Goal: Check status

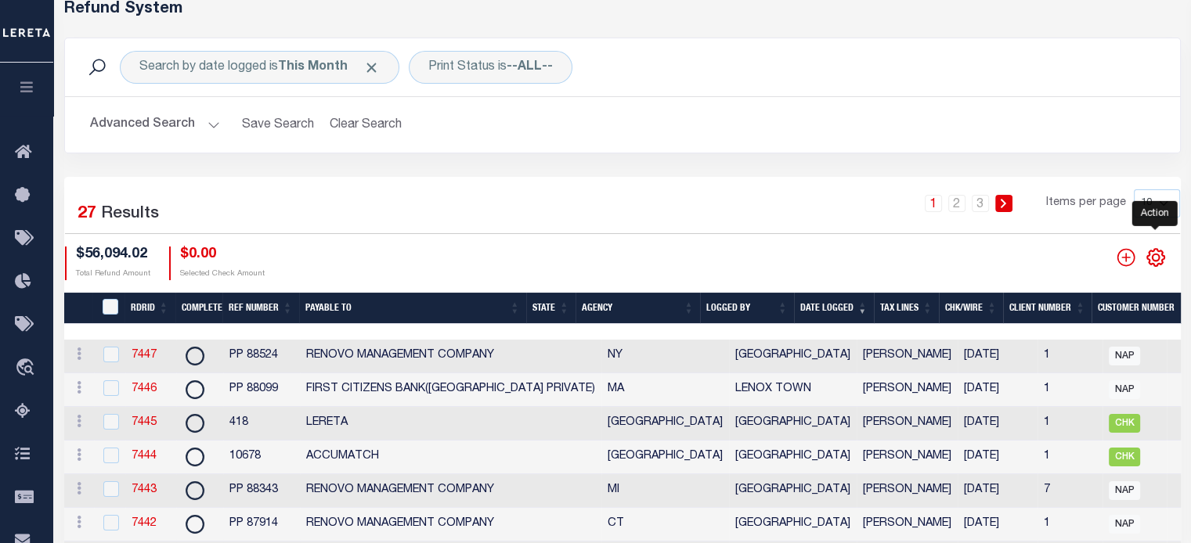
scroll to position [78, 0]
click at [1159, 261] on icon "" at bounding box center [1155, 257] width 20 height 20
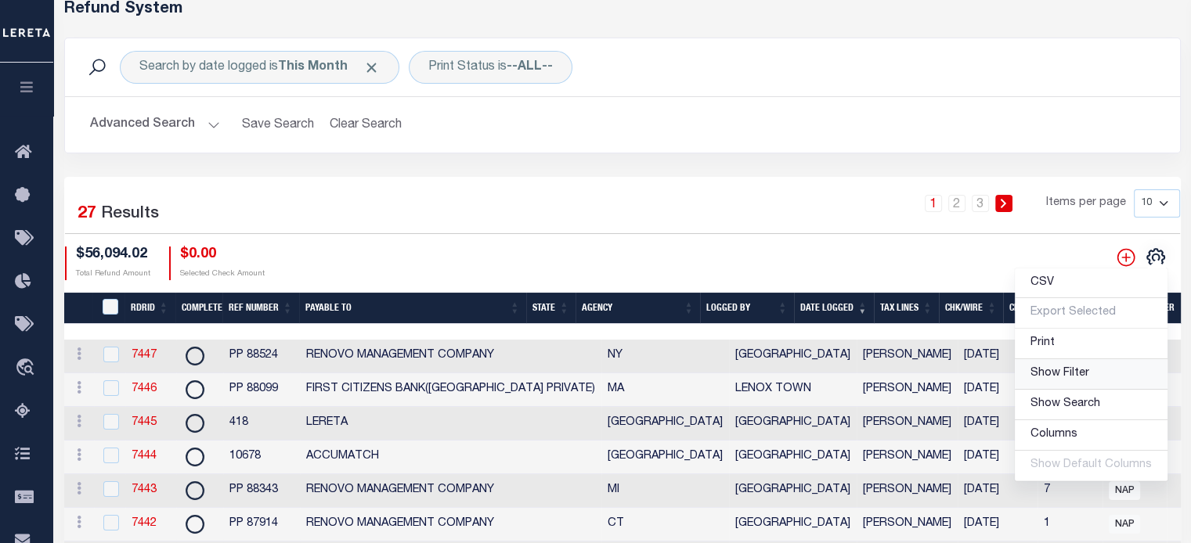
drag, startPoint x: 1071, startPoint y: 375, endPoint x: 647, endPoint y: 361, distance: 424.5
click at [1070, 375] on span "Show Filter" at bounding box center [1059, 373] width 59 height 11
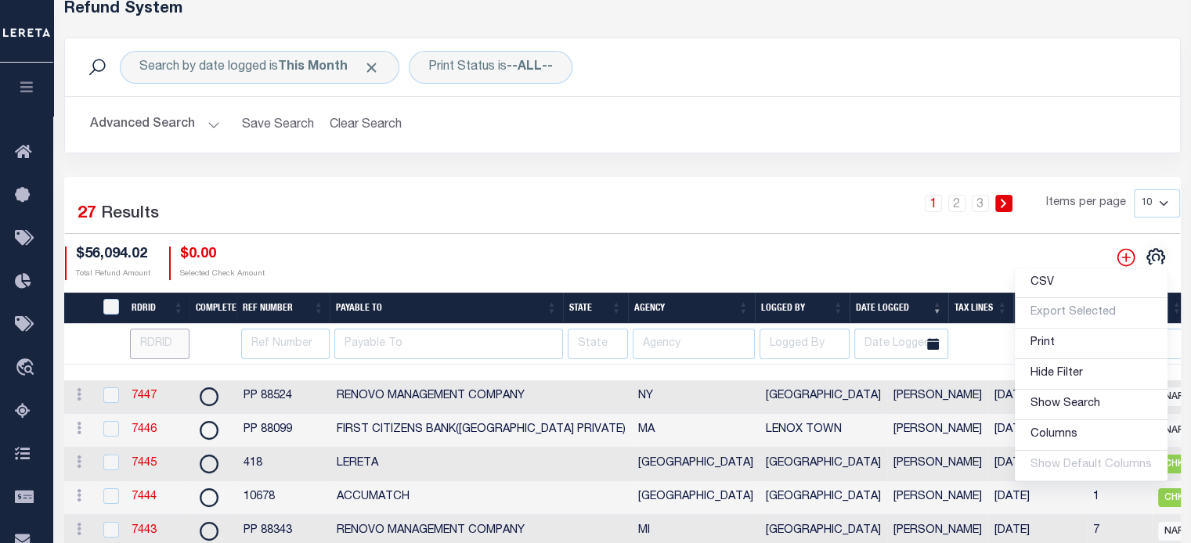
click at [162, 346] on input "number" at bounding box center [160, 344] width 60 height 31
paste input "7320"
type input "7320"
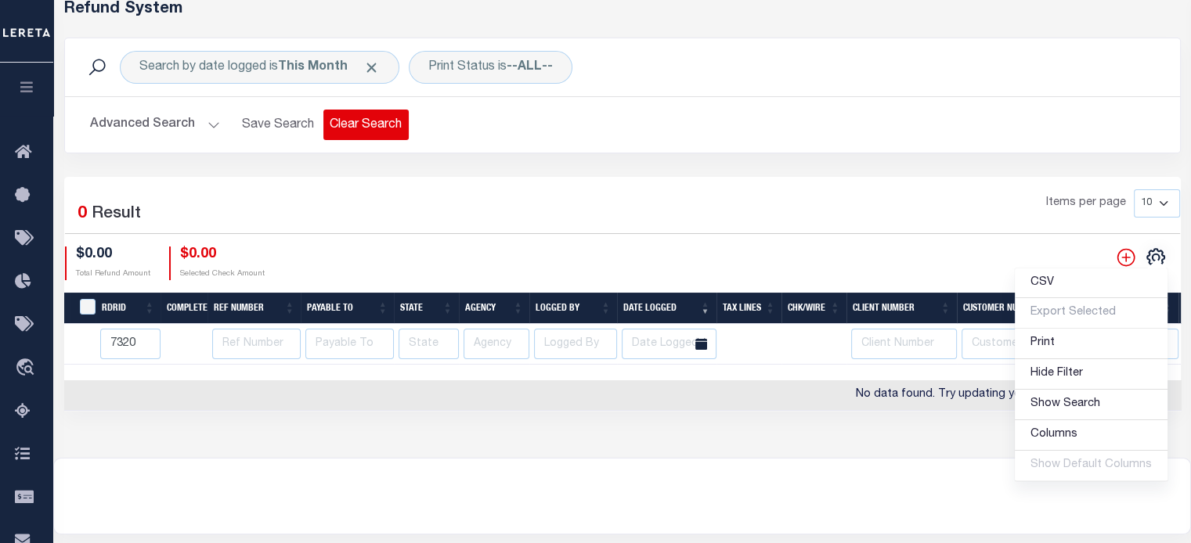
click at [357, 126] on button "Clear Search" at bounding box center [365, 125] width 85 height 31
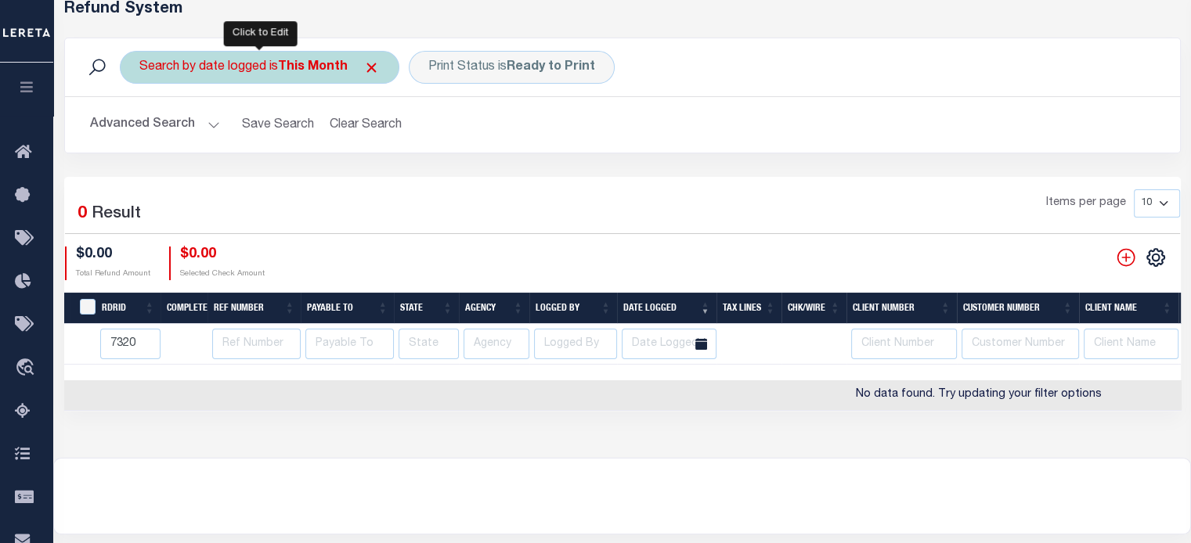
click at [240, 63] on div "Search by date logged is This Month" at bounding box center [259, 67] width 279 height 33
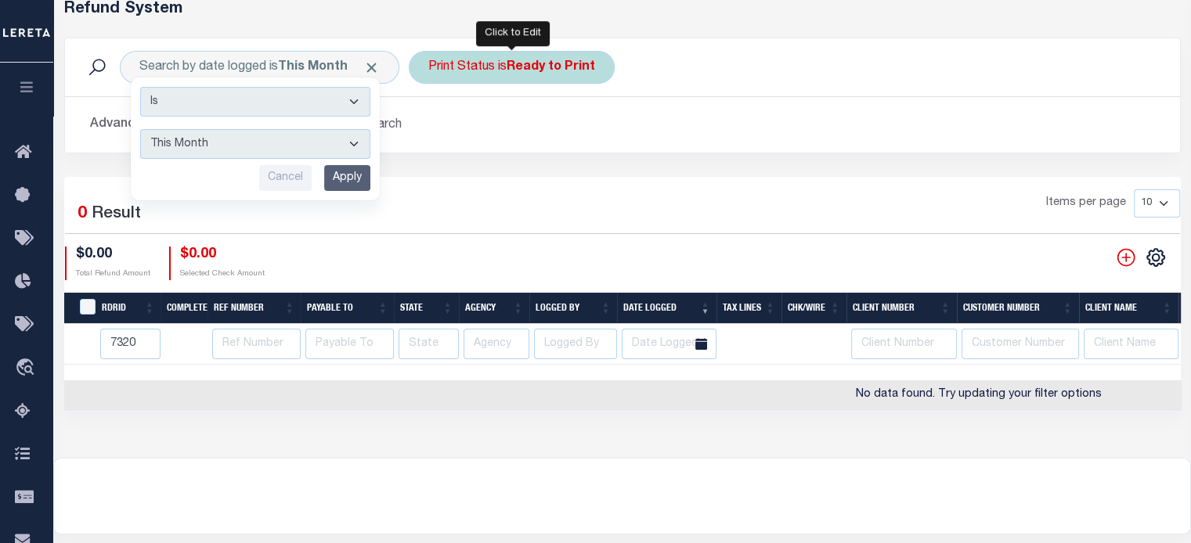
click at [474, 74] on div "Print Status is Ready to Print" at bounding box center [512, 67] width 206 height 33
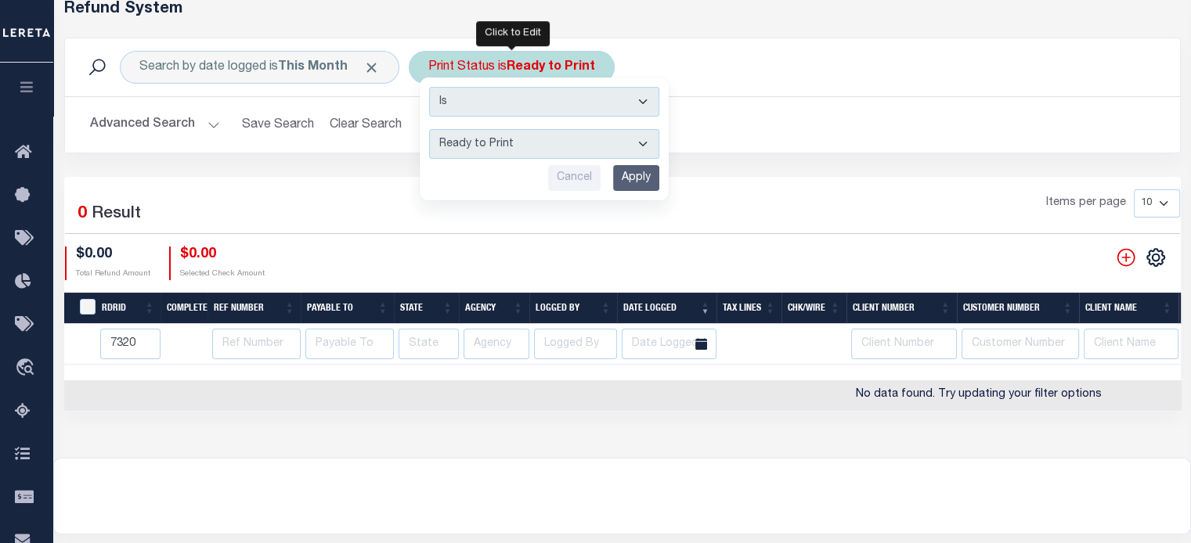
click at [472, 144] on select "--ALL-- Ready to Write Ready to Print Printed" at bounding box center [544, 144] width 230 height 30
select select "All"
click at [429, 129] on select "--ALL-- Ready to Write Ready to Print Printed" at bounding box center [544, 144] width 230 height 30
click at [633, 182] on input "Apply" at bounding box center [636, 178] width 46 height 26
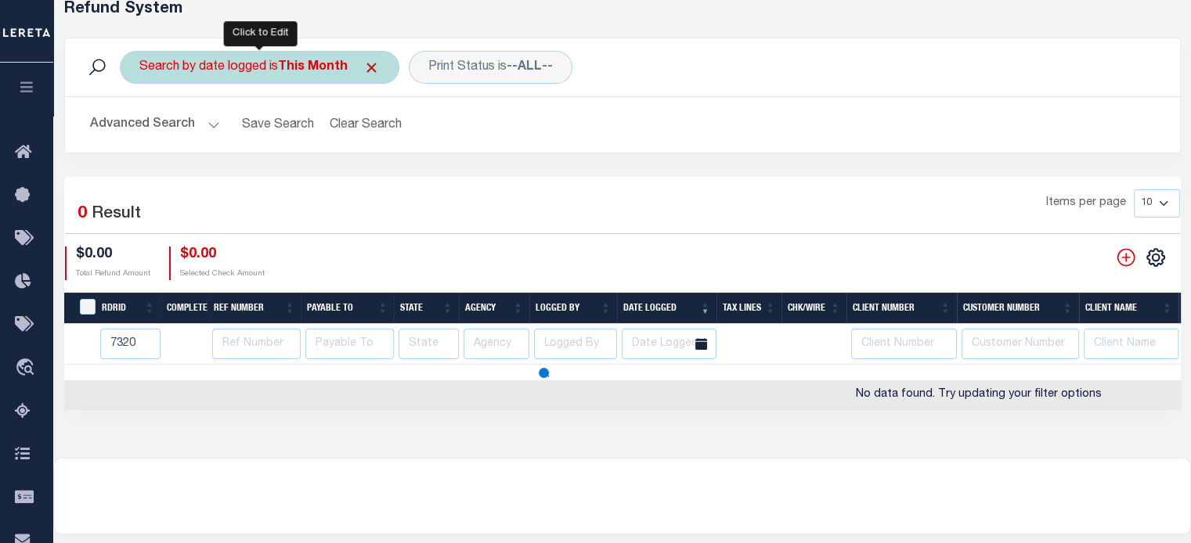
click at [282, 77] on div "Search by date logged is This Month" at bounding box center [259, 67] width 279 height 33
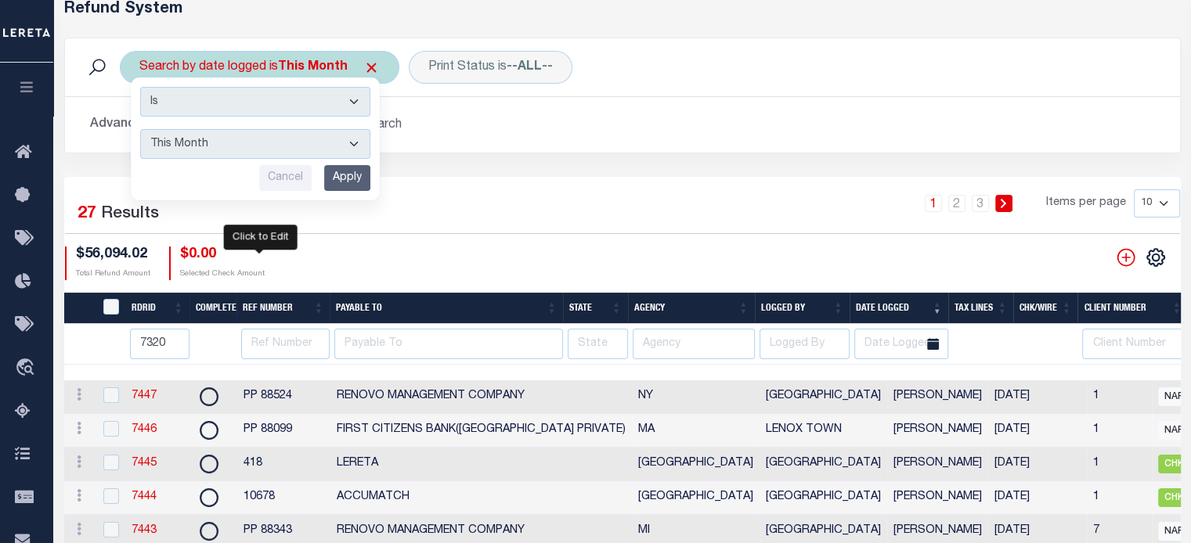
click at [222, 154] on select "This Month Last Month Last Three Months This Year Last Year" at bounding box center [255, 144] width 230 height 30
select select "Last Month"
click at [140, 129] on select "This Month Last Month Last Three Months This Year Last Year" at bounding box center [255, 144] width 230 height 30
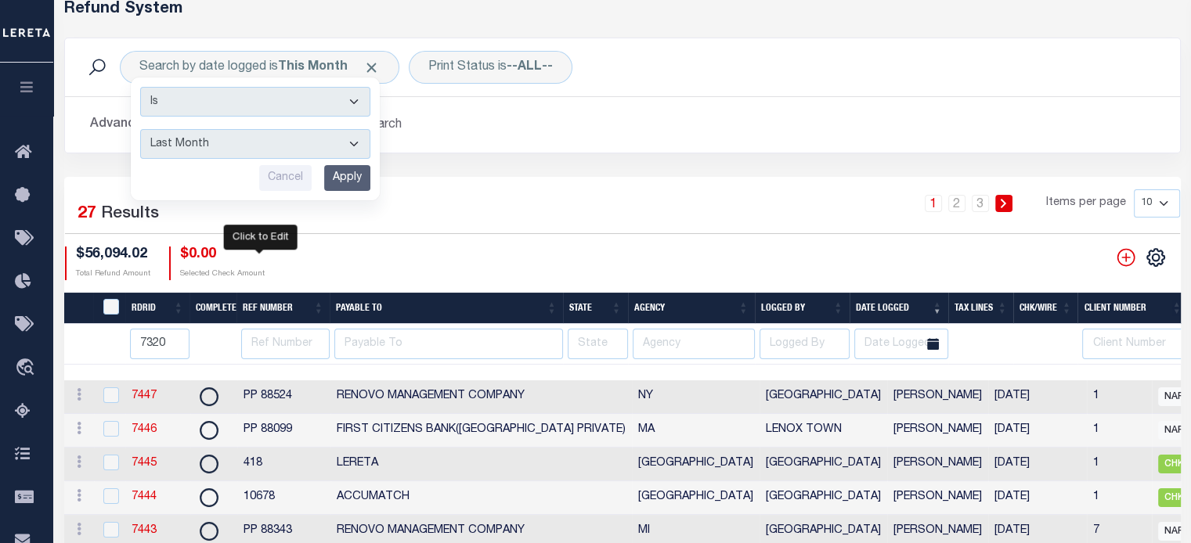
click at [344, 182] on input "Apply" at bounding box center [347, 178] width 46 height 26
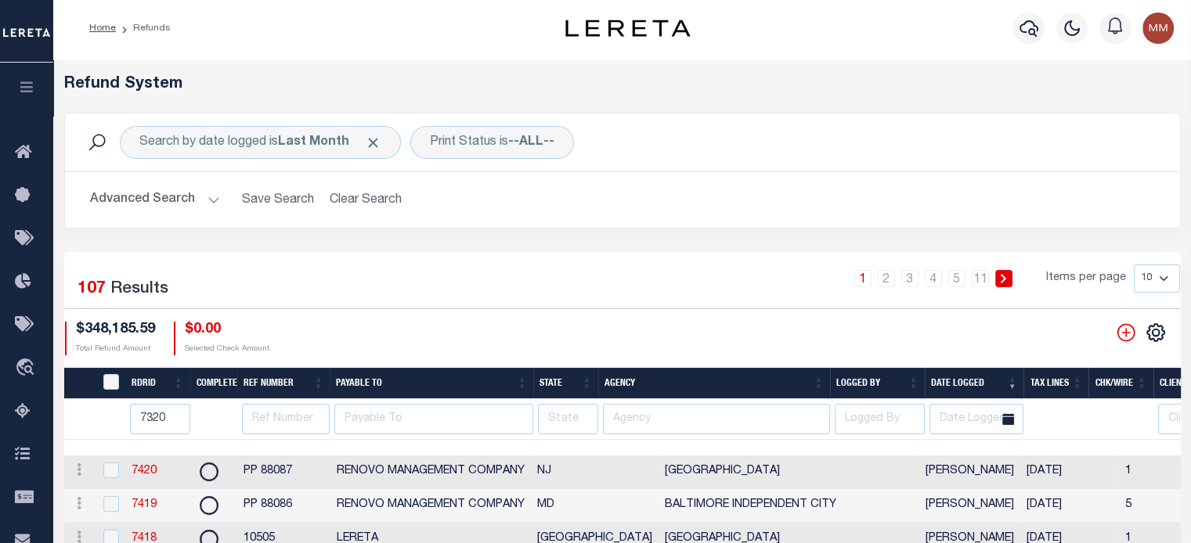
scroll to position [0, 0]
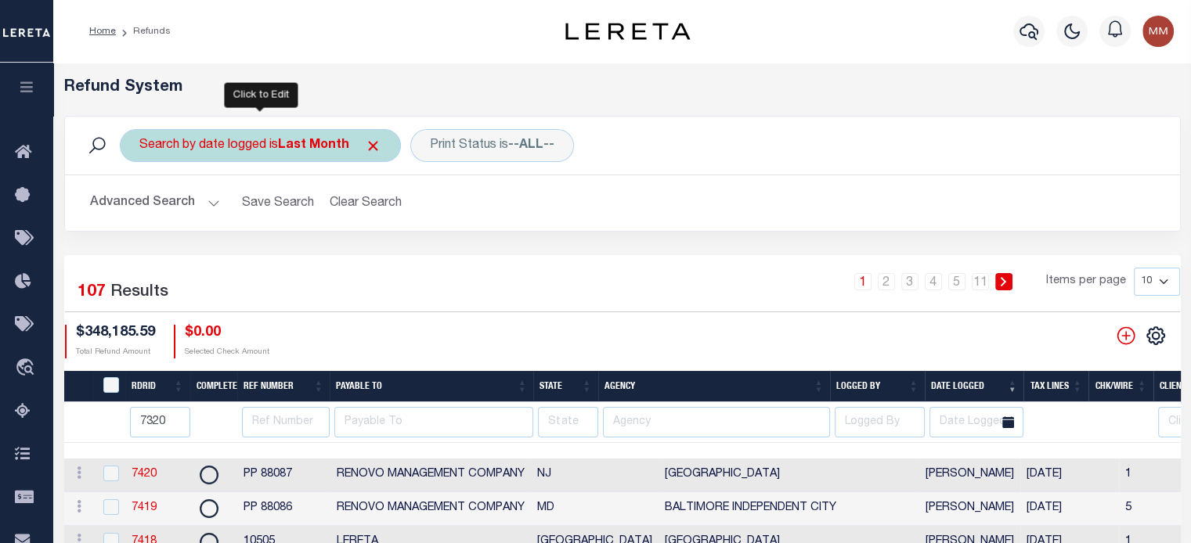
drag, startPoint x: 294, startPoint y: 148, endPoint x: 303, endPoint y: 146, distance: 9.7
click at [294, 148] on b "Last Month" at bounding box center [313, 145] width 71 height 13
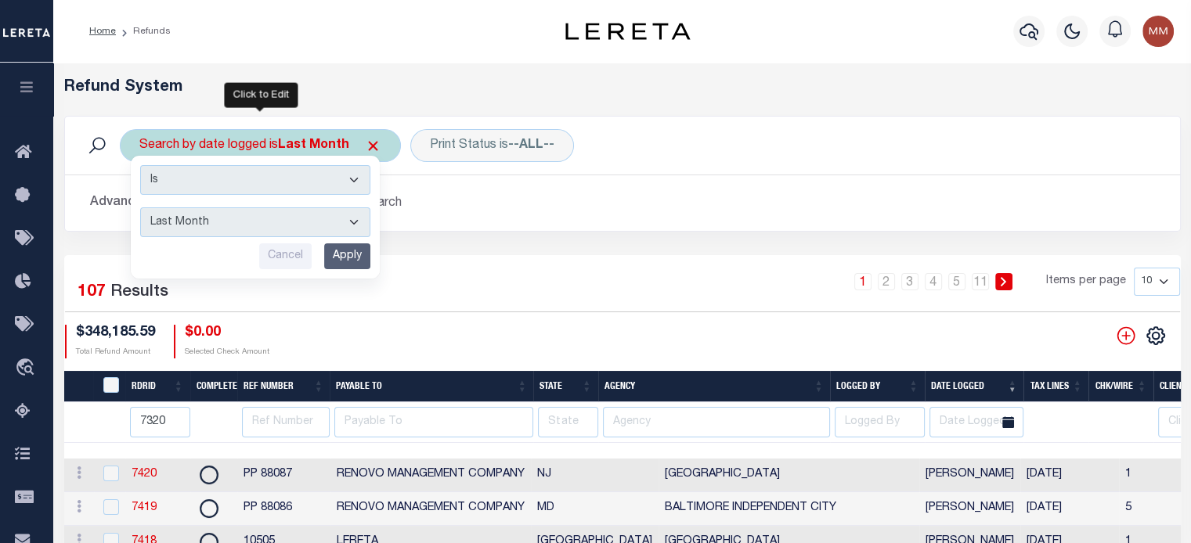
click at [300, 222] on select "This Month Last Month Last Three Months This Year Last Year" at bounding box center [255, 222] width 230 height 30
select select "Last Three Months"
click at [140, 207] on select "This Month Last Month Last Three Months This Year Last Year" at bounding box center [255, 222] width 230 height 30
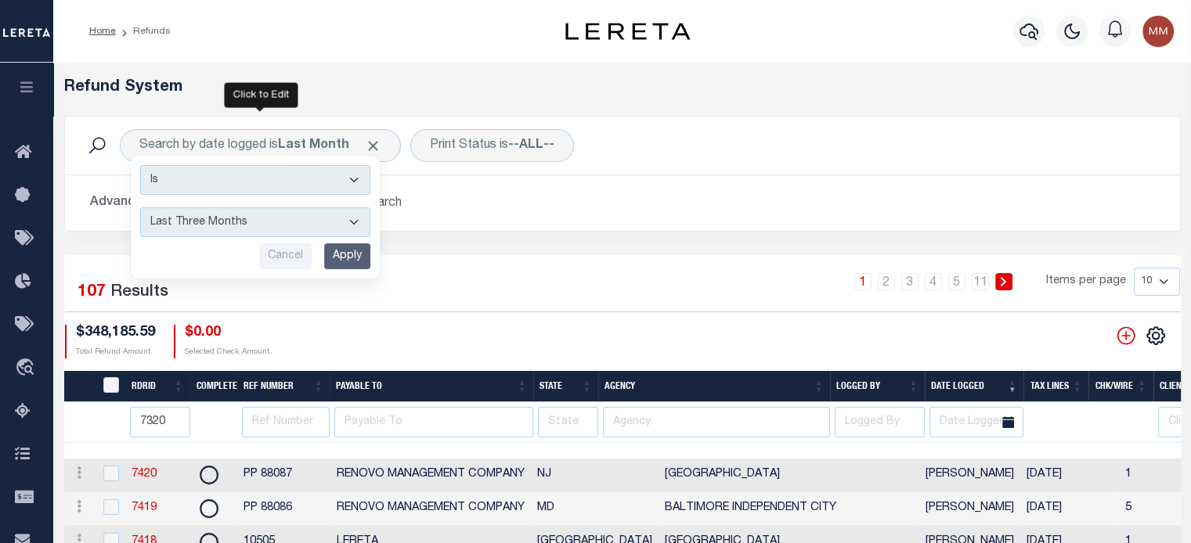
drag, startPoint x: 341, startPoint y: 258, endPoint x: 361, endPoint y: 251, distance: 20.8
click at [354, 252] on input "Apply" at bounding box center [347, 256] width 46 height 26
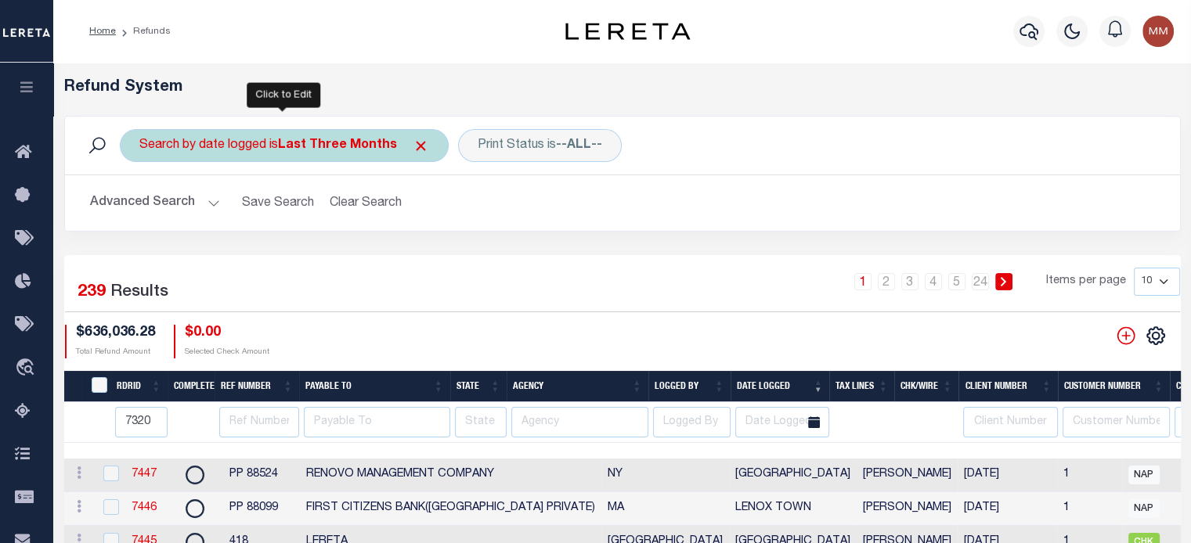
click at [306, 146] on b "Last Three Months" at bounding box center [337, 145] width 119 height 13
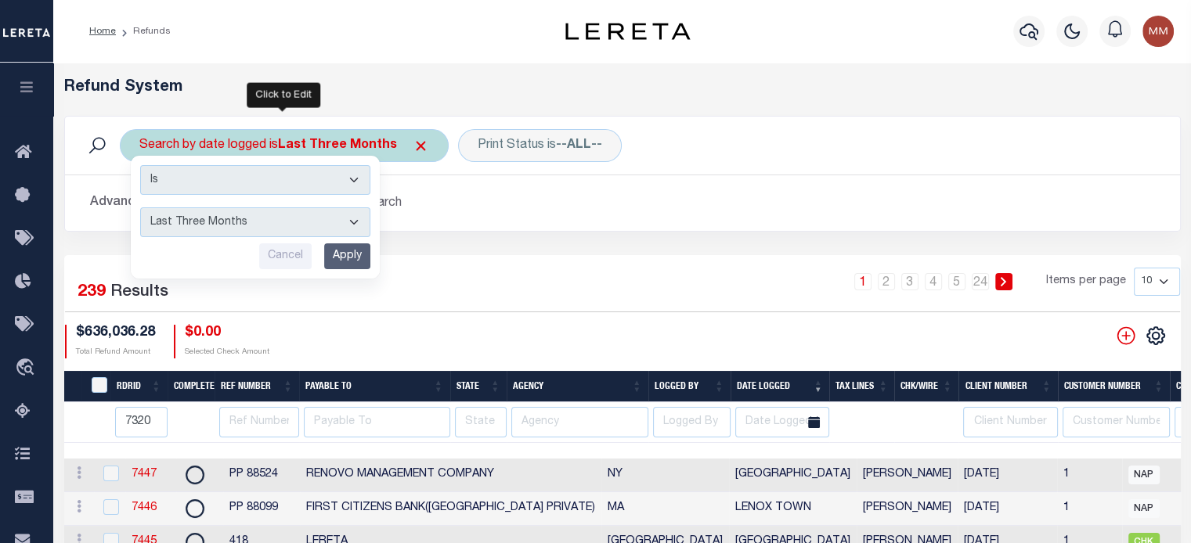
click at [301, 213] on select "This Month Last Month Last Three Months This Year Last Year" at bounding box center [255, 222] width 230 height 30
select select "This Month"
click at [140, 207] on select "This Month Last Month Last Three Months This Year Last Year" at bounding box center [255, 222] width 230 height 30
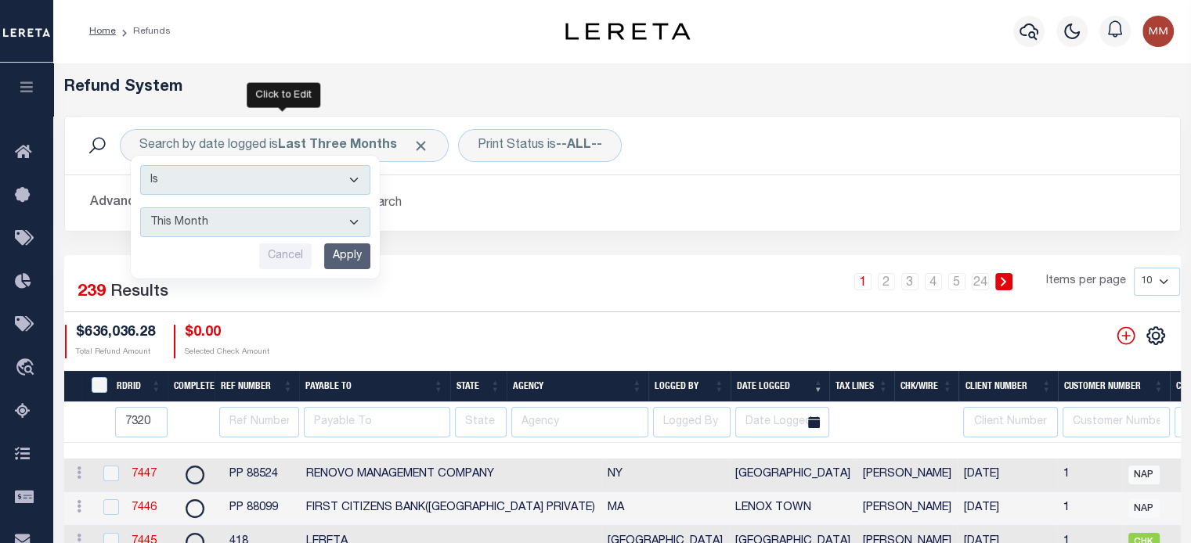
click at [341, 254] on input "Apply" at bounding box center [347, 256] width 46 height 26
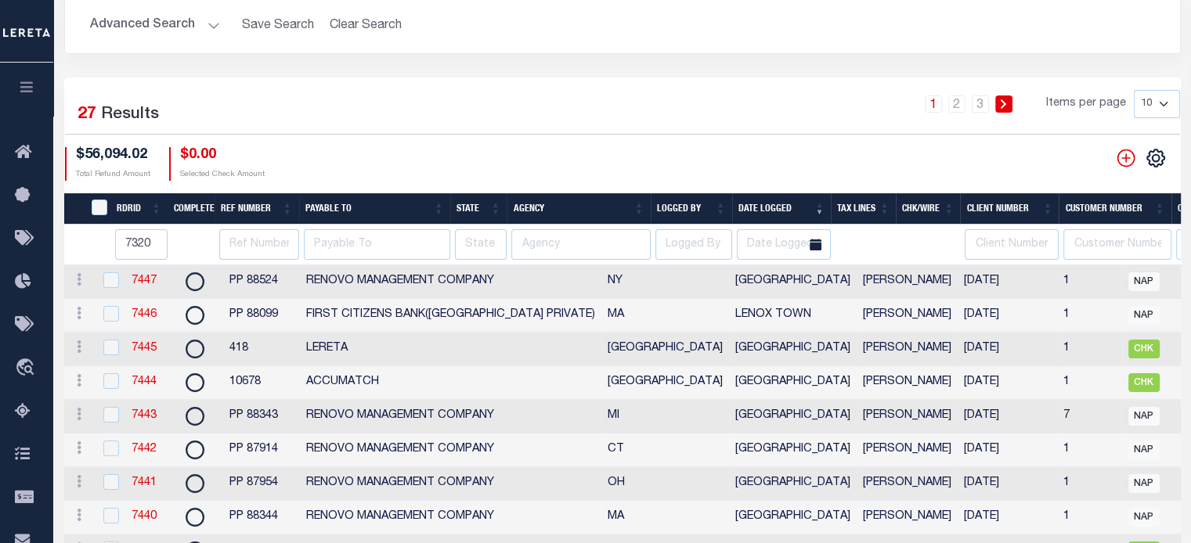
scroll to position [99, 0]
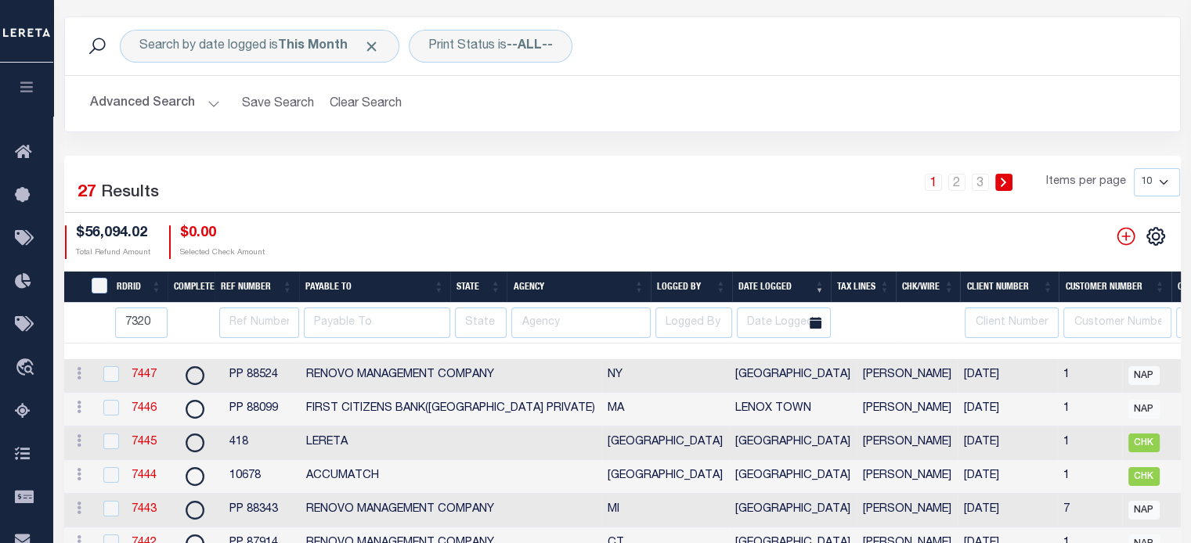
click at [1164, 186] on select "10 25 50 100" at bounding box center [1157, 182] width 46 height 28
select select "100"
click at [1134, 168] on select "10 25 50 100" at bounding box center [1157, 182] width 46 height 28
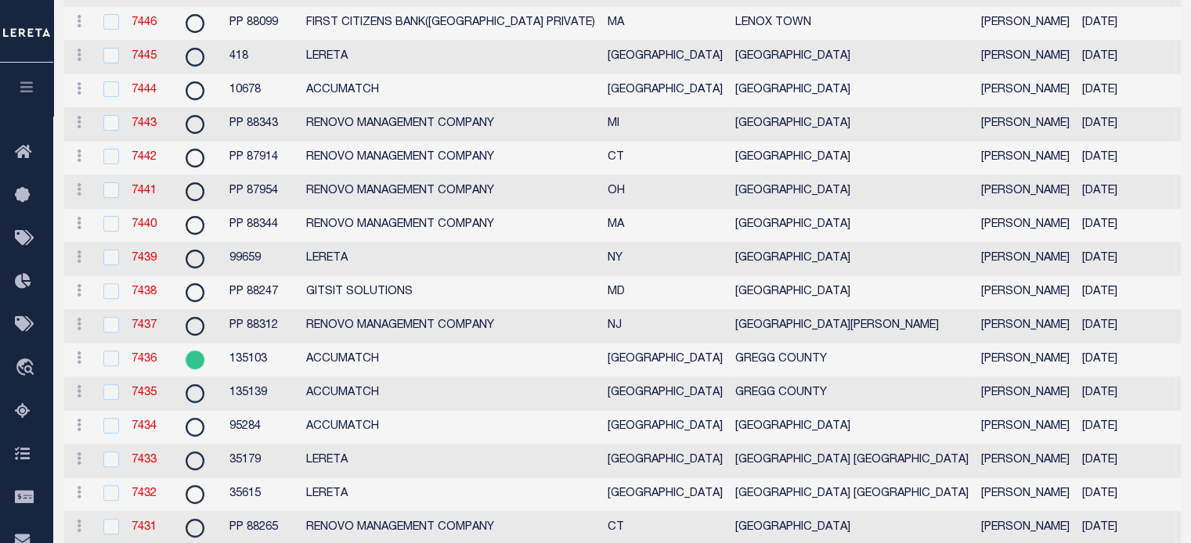
scroll to position [0, 0]
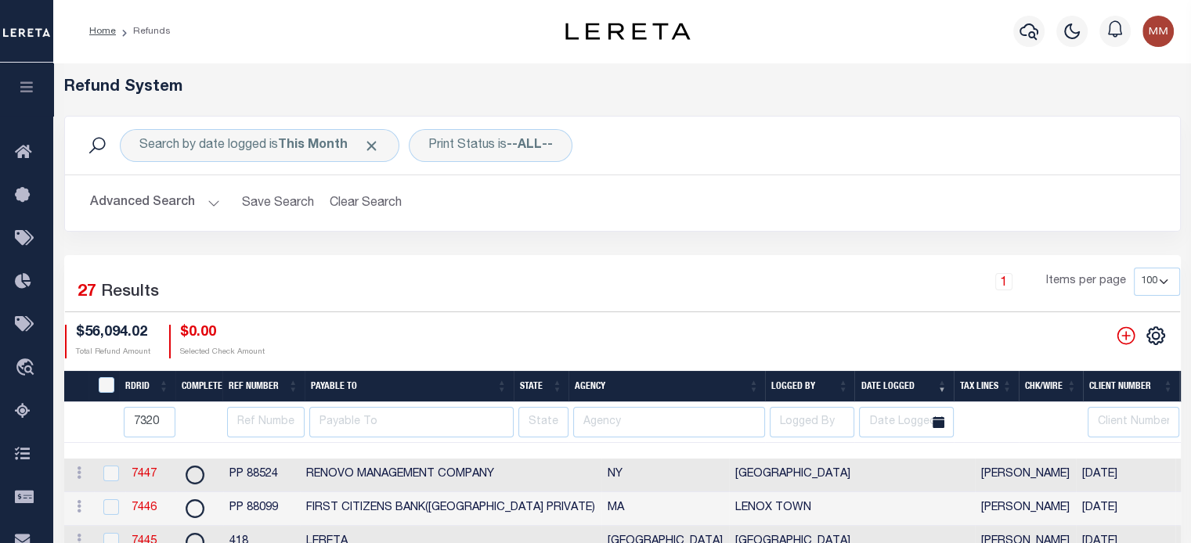
click at [207, 196] on button "Advanced Search" at bounding box center [155, 203] width 130 height 31
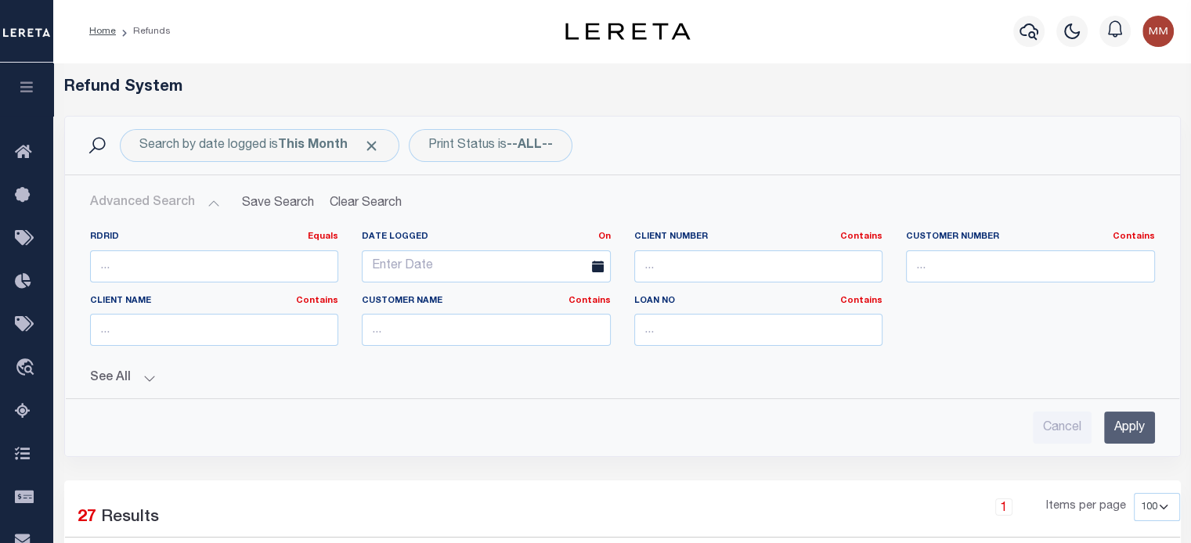
click at [209, 204] on button "Advanced Search" at bounding box center [155, 203] width 130 height 31
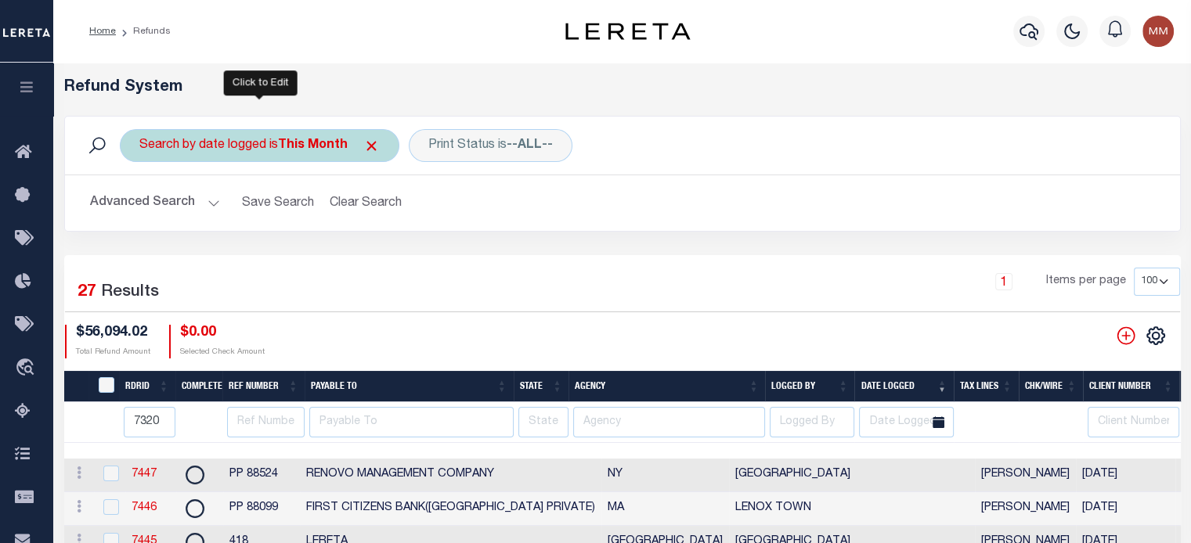
click at [296, 146] on b "This Month" at bounding box center [313, 145] width 70 height 13
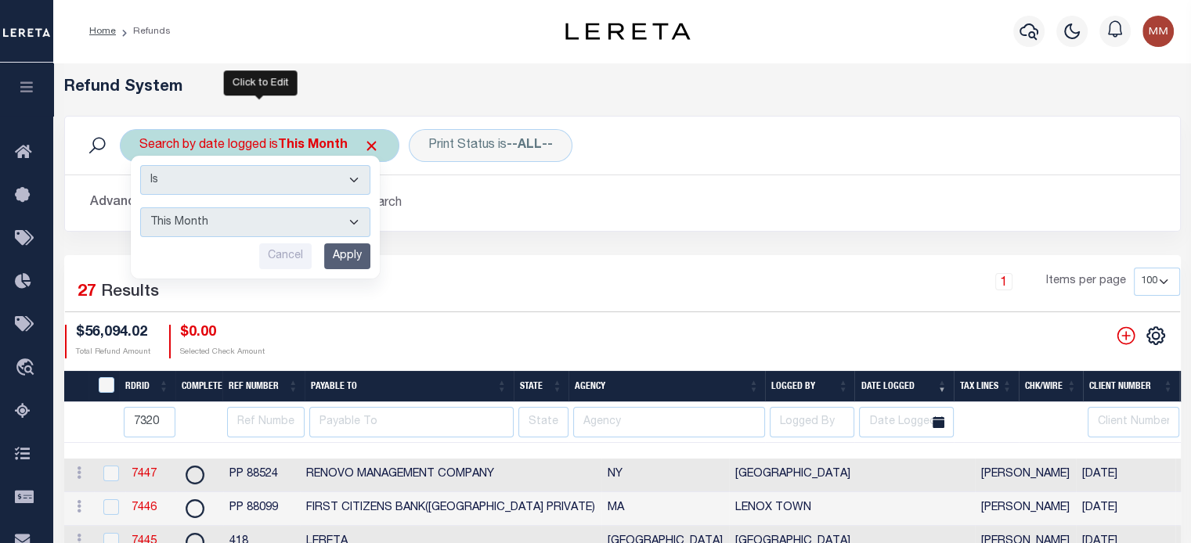
click at [300, 229] on select "This Month Last Month Last Three Months This Year Last Year" at bounding box center [255, 222] width 230 height 30
select select "Last Month"
click at [140, 207] on select "This Month Last Month Last Three Months This Year Last Year" at bounding box center [255, 222] width 230 height 30
click at [348, 263] on input "Apply" at bounding box center [347, 256] width 46 height 26
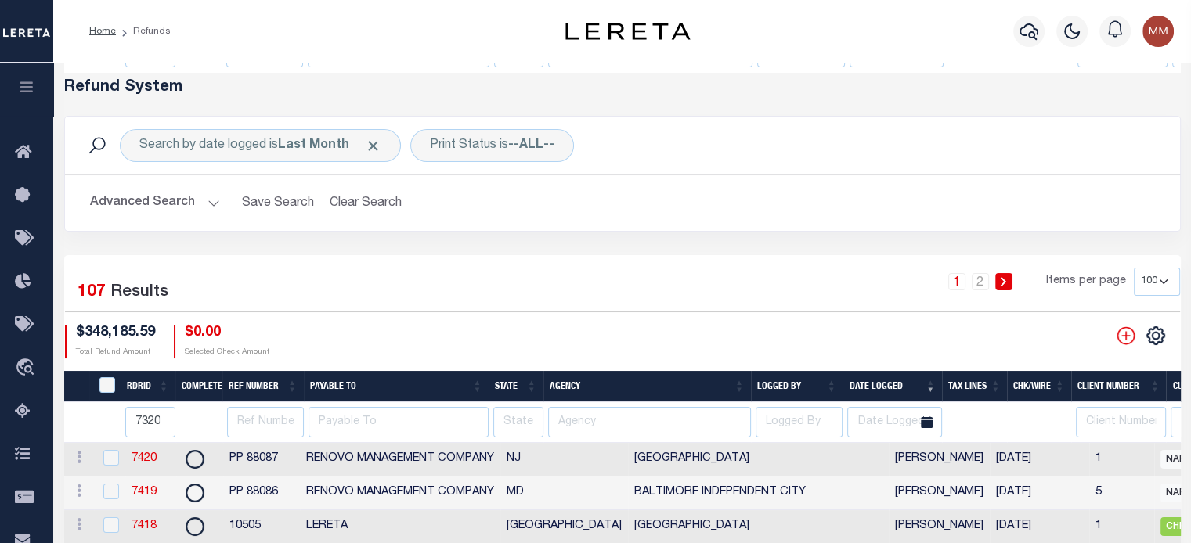
scroll to position [548, 0]
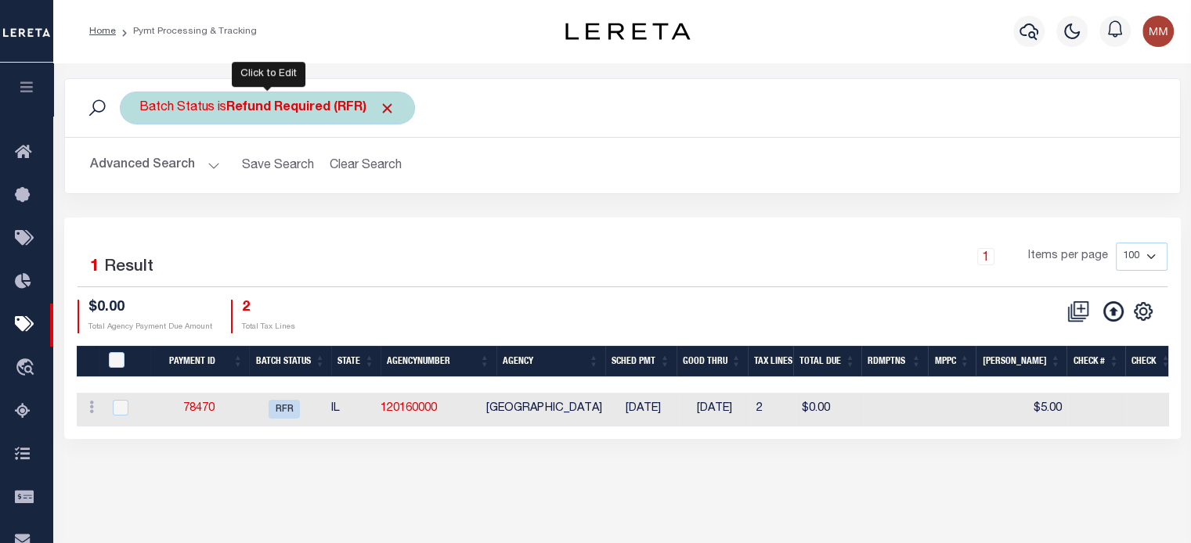
click at [219, 113] on div "Batch Status is Refund Required (RFR)" at bounding box center [267, 108] width 295 height 33
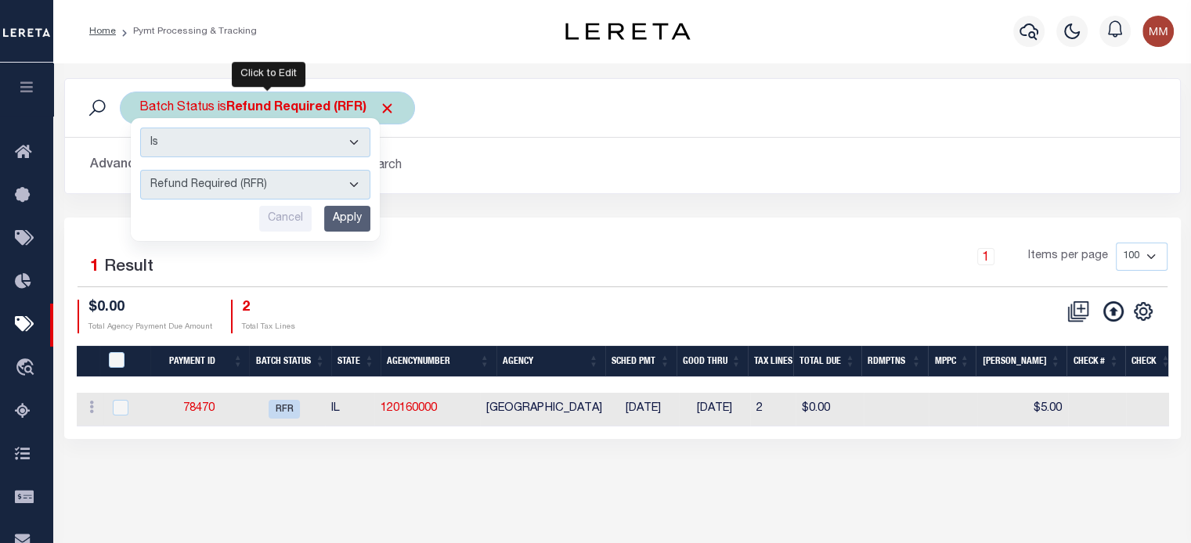
drag, startPoint x: 230, startPoint y: 180, endPoint x: 233, endPoint y: 191, distance: 11.2
click at [231, 180] on select "Awaiting Funds (AWF) Cleared and Complete (CAC) New Check Needed (NCN) Payment …" at bounding box center [255, 185] width 230 height 30
select select "RFD"
click at [140, 170] on select "Awaiting Funds (AWF) Cleared and Complete (CAC) New Check Needed (NCN) Payment …" at bounding box center [255, 185] width 230 height 30
click at [357, 215] on input "Apply" at bounding box center [347, 219] width 46 height 26
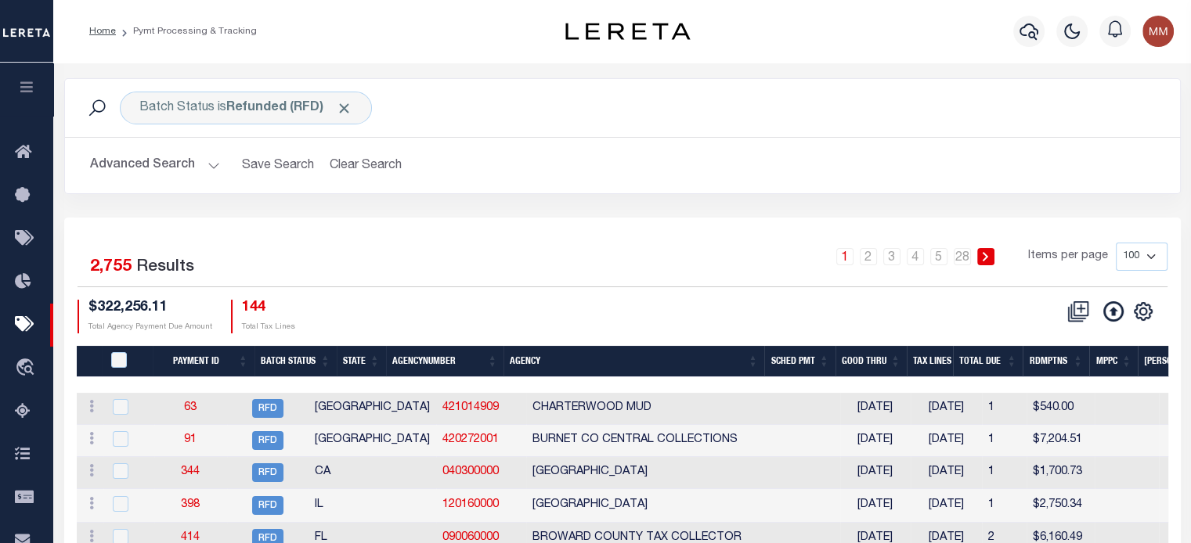
click at [538, 360] on th "Agency" at bounding box center [633, 362] width 261 height 32
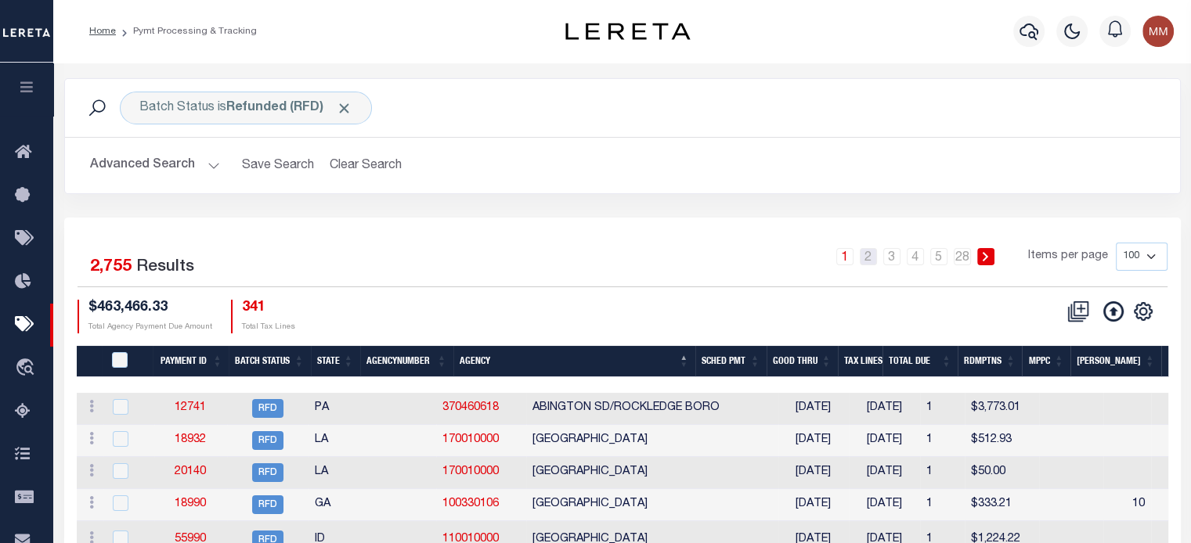
drag, startPoint x: 867, startPoint y: 253, endPoint x: 873, endPoint y: 295, distance: 42.6
click at [867, 253] on link "2" at bounding box center [868, 256] width 17 height 17
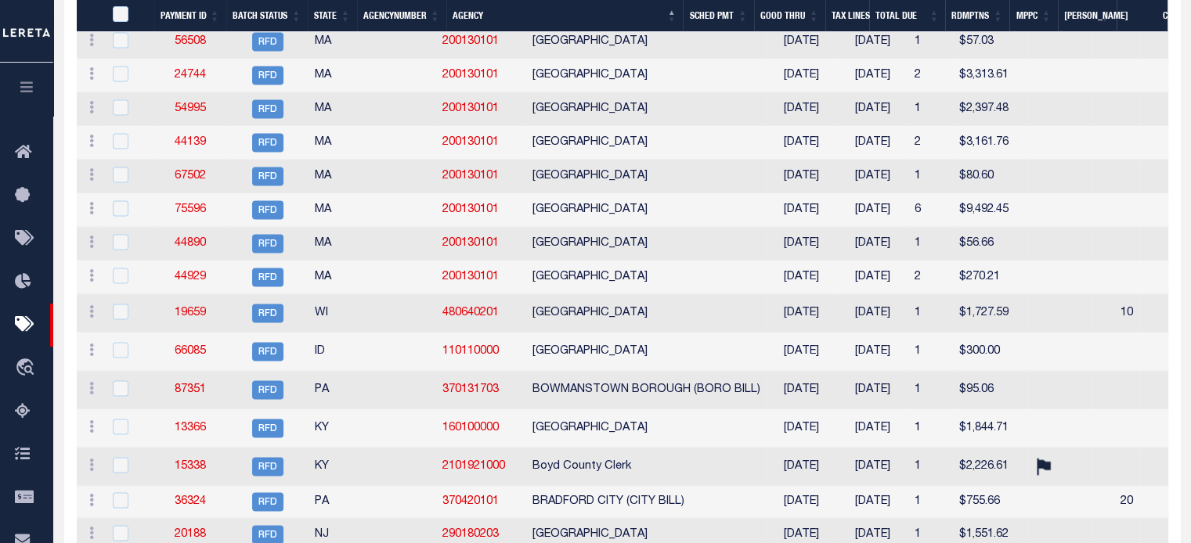
scroll to position [3053, 0]
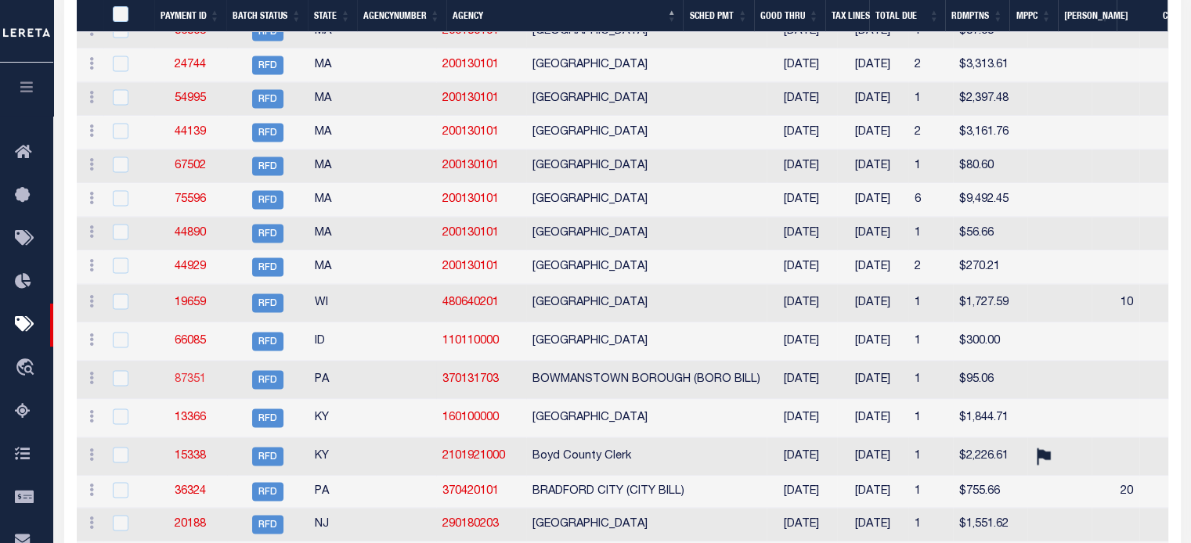
click at [195, 385] on link "87351" at bounding box center [190, 379] width 31 height 11
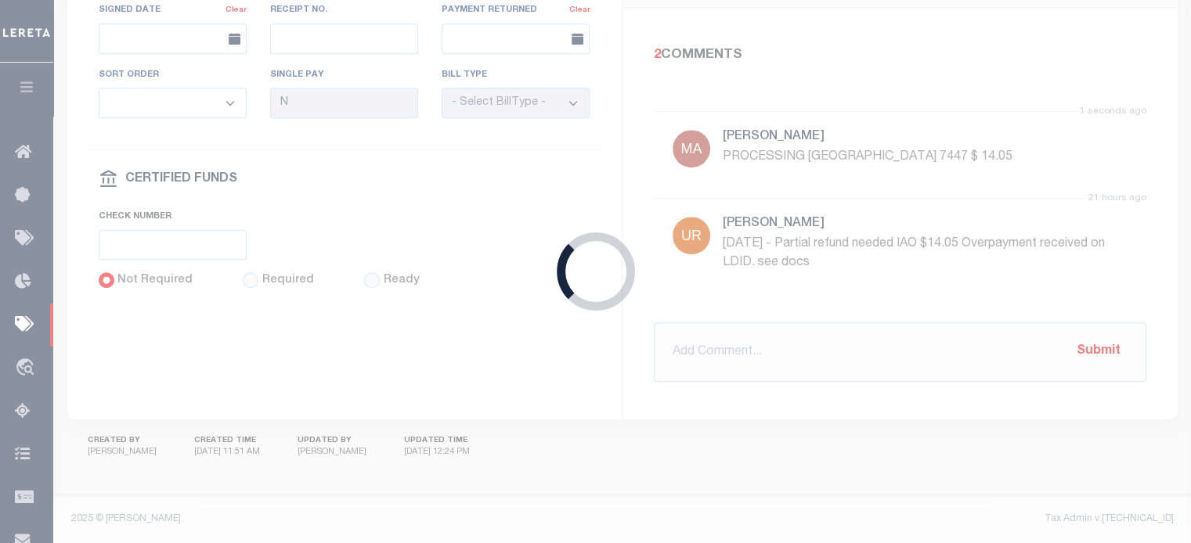
select select "RFD"
type input "07/01/2025"
type input "$95.06"
select select
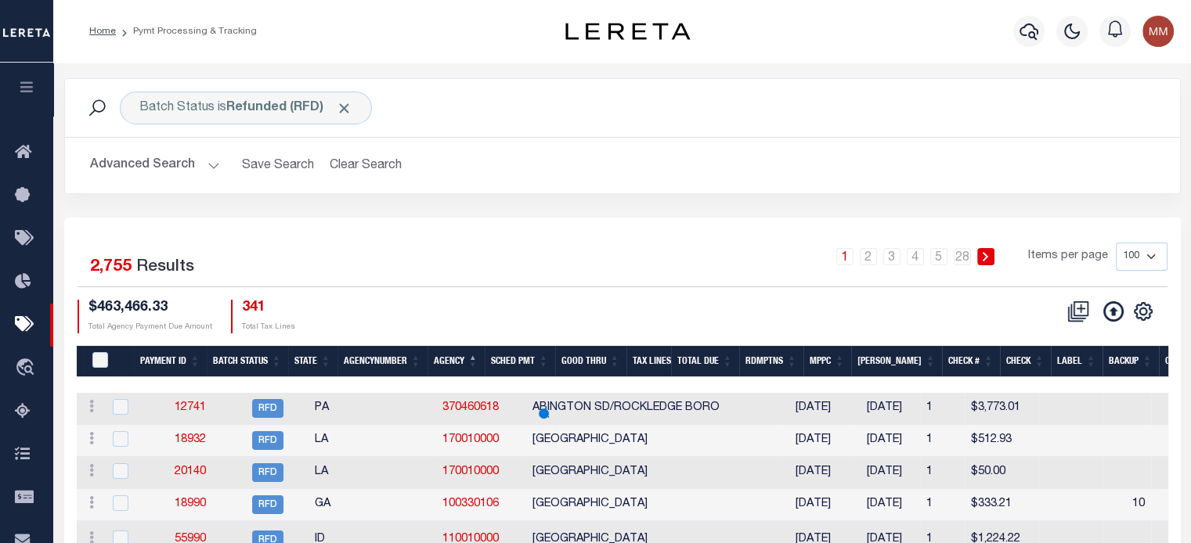
scroll to position [414, 0]
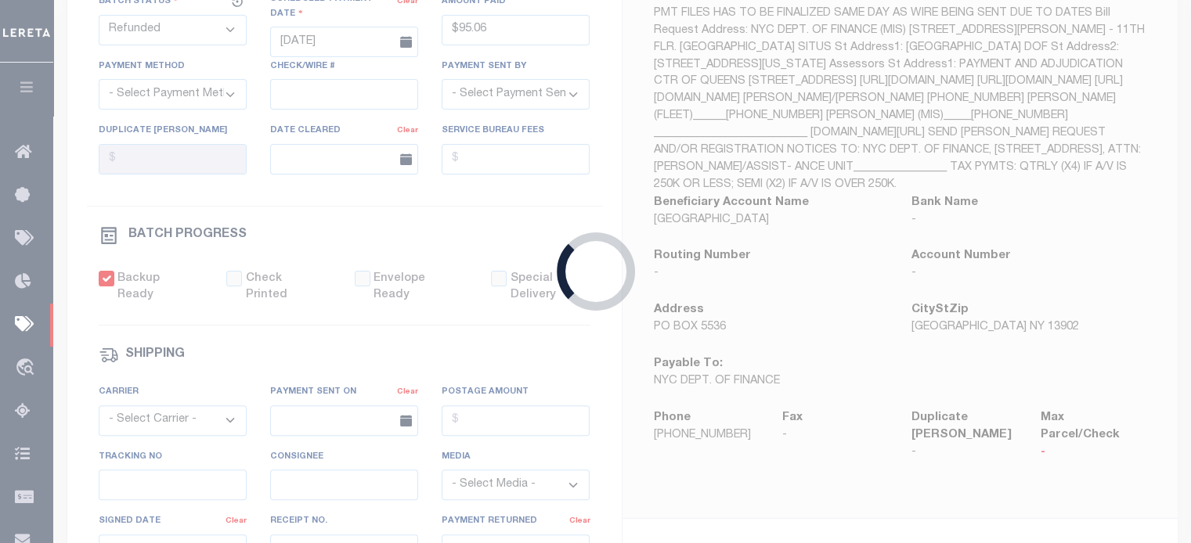
select select "RFL"
type input "[DATE]"
type input "$14.05"
select select
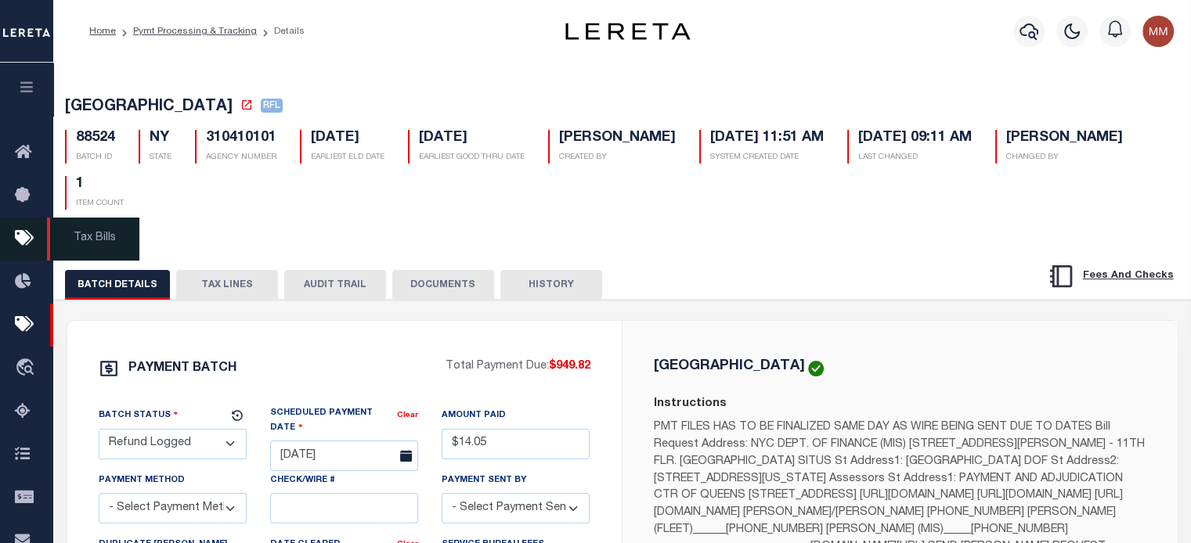
click at [28, 241] on icon at bounding box center [27, 239] width 25 height 20
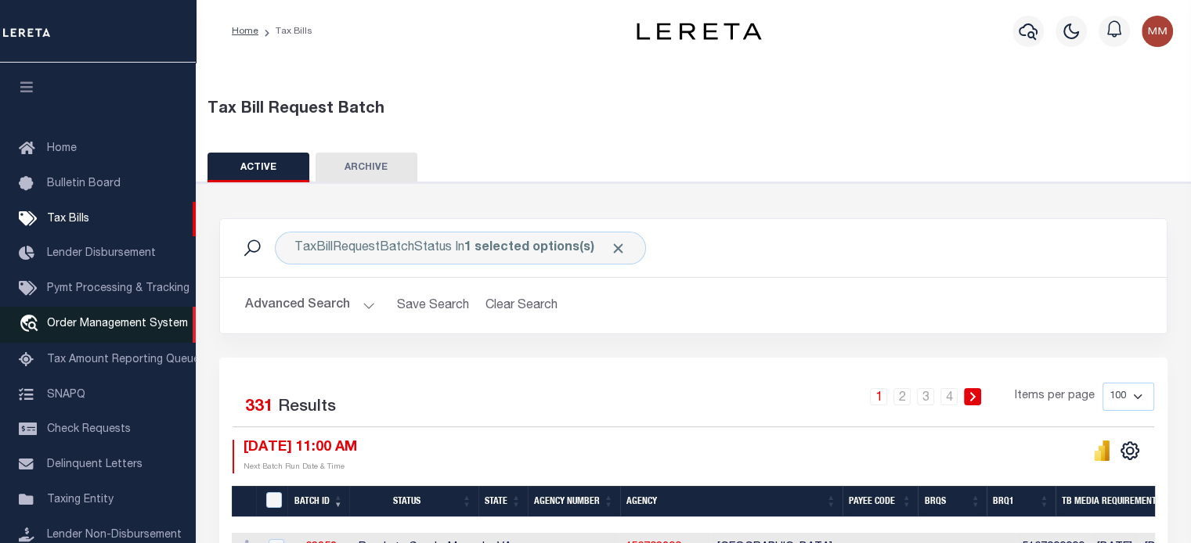
click at [82, 327] on span "Order Management System" at bounding box center [117, 324] width 141 height 11
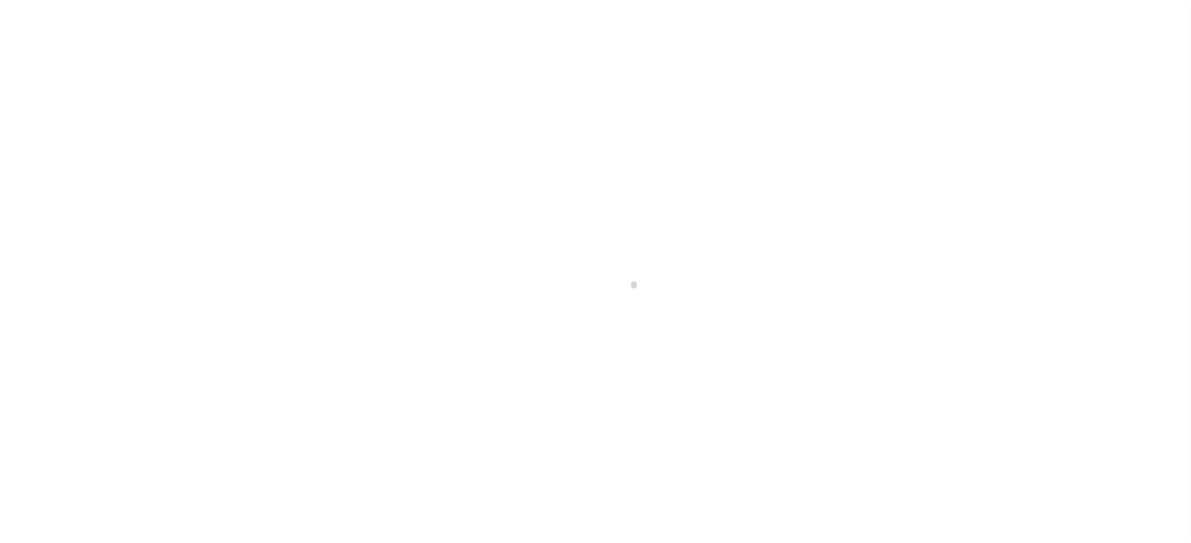
scroll to position [115, 0]
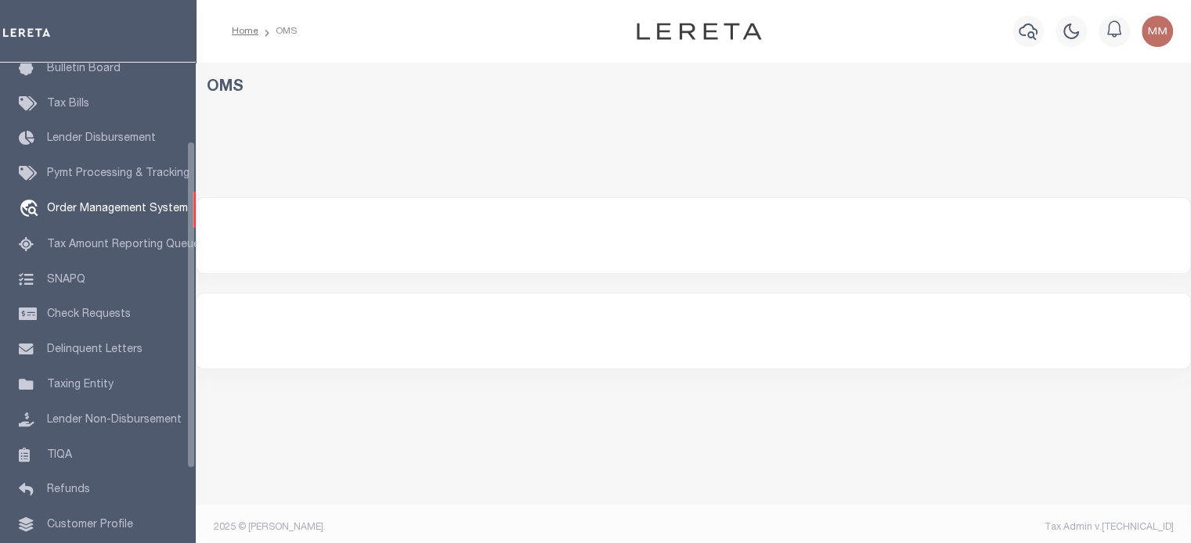
select select "200"
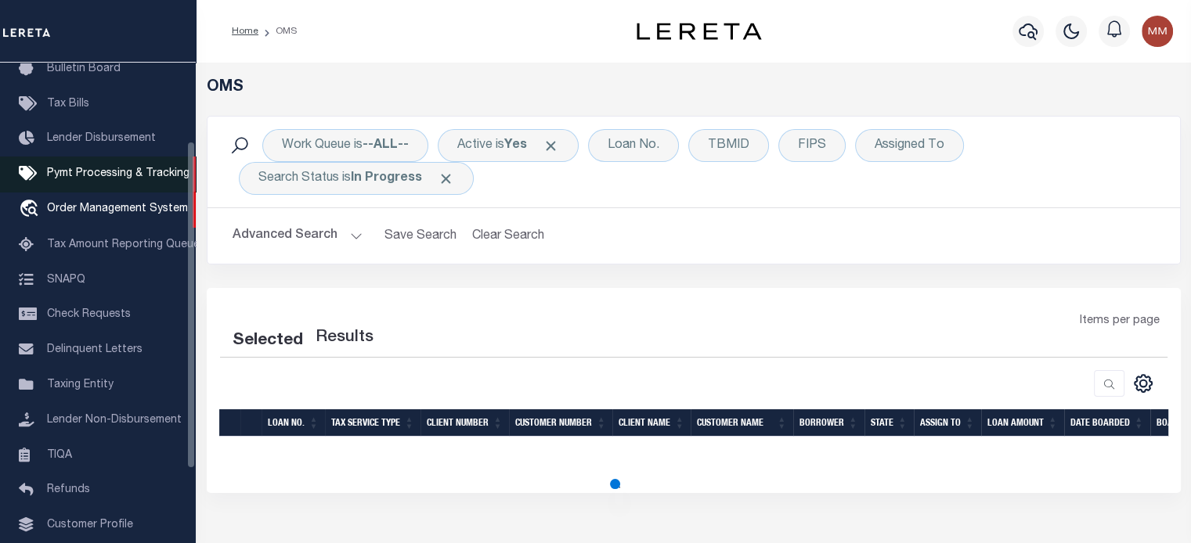
select select "200"
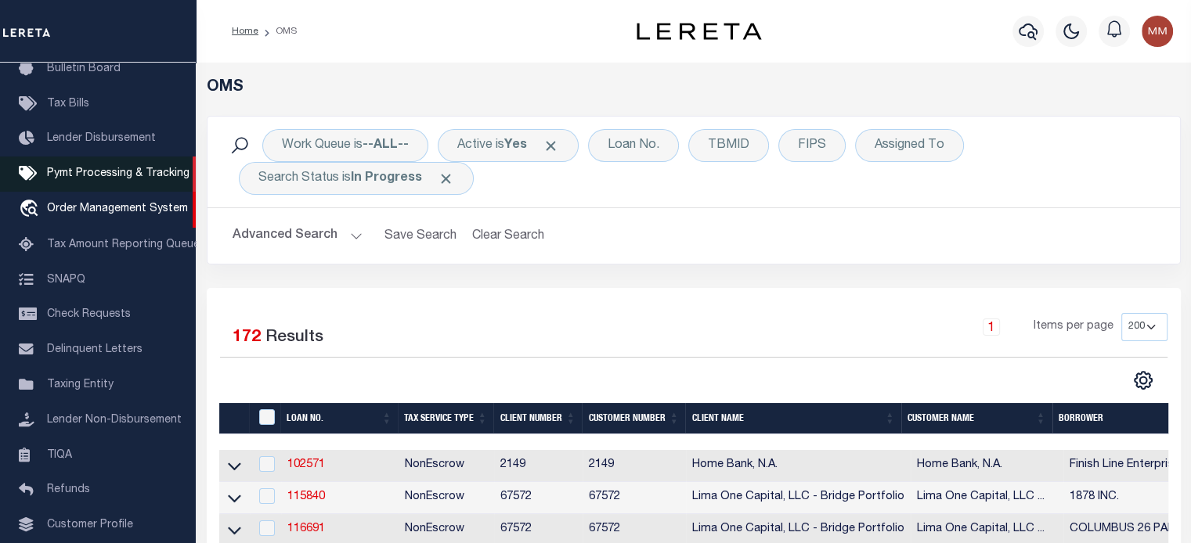
click at [113, 173] on span "Pymt Processing & Tracking" at bounding box center [118, 173] width 142 height 11
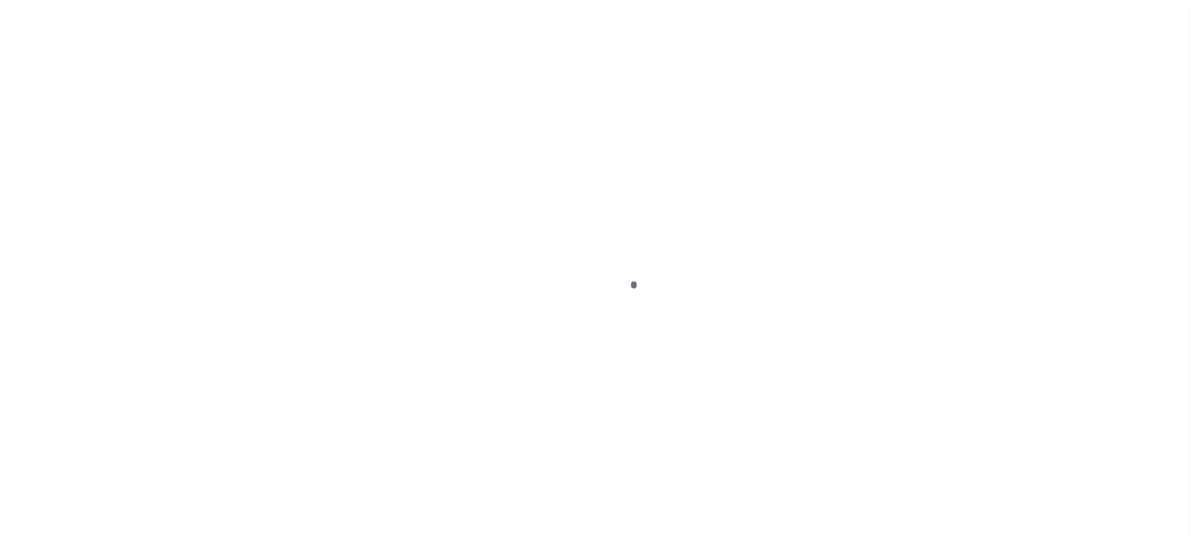
scroll to position [71, 0]
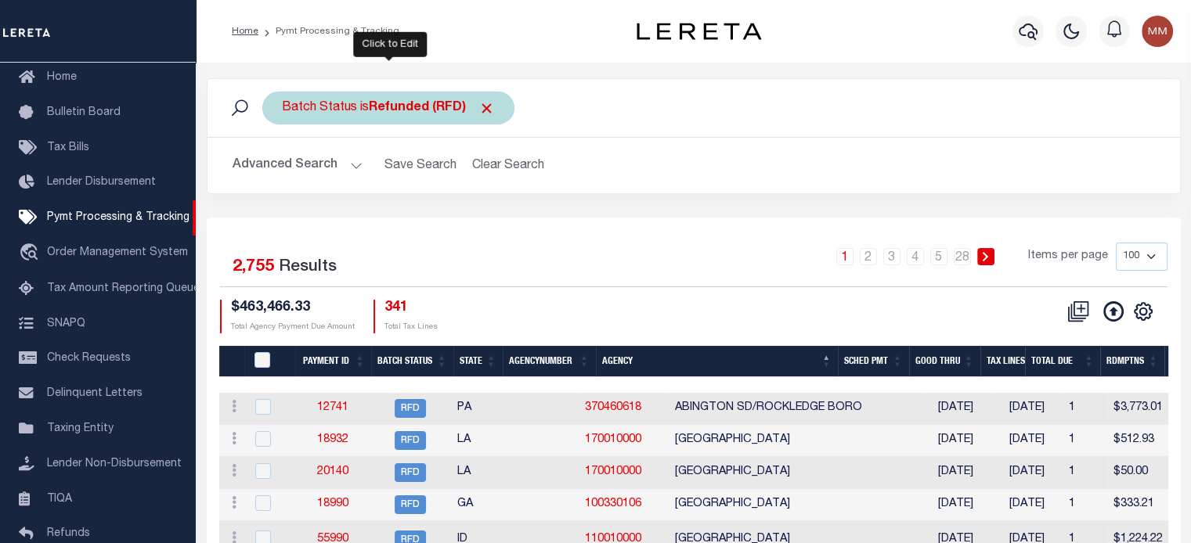
click at [393, 114] on b "Refunded (RFD)" at bounding box center [432, 108] width 126 height 13
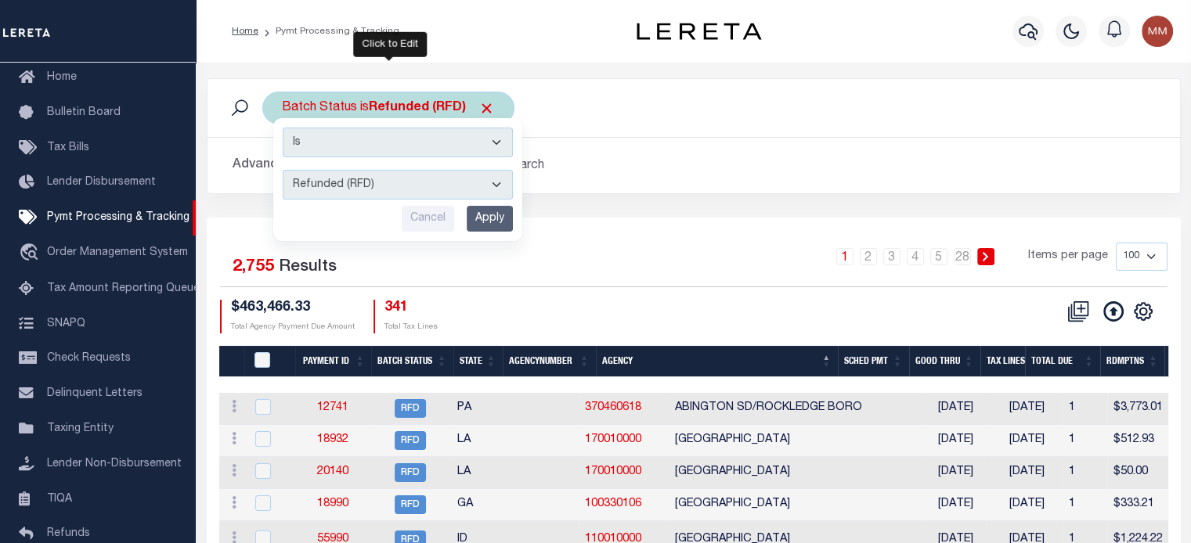
click at [337, 187] on select "Awaiting Funds (AWF) Cleared and Complete (CAC) New Check Needed (NCN) Payment …" at bounding box center [398, 185] width 230 height 30
select select "RFR"
click at [283, 170] on select "Awaiting Funds (AWF) Cleared and Complete (CAC) New Check Needed (NCN) Payment …" at bounding box center [398, 185] width 230 height 30
click at [486, 218] on input "Apply" at bounding box center [490, 219] width 46 height 26
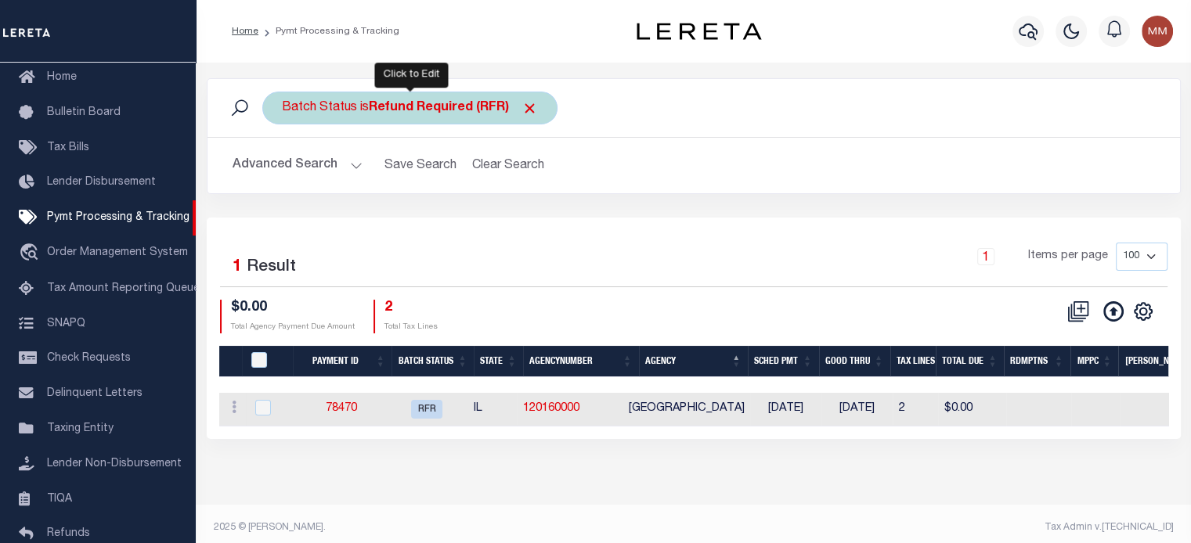
click at [336, 108] on div "Batch Status is Refund Required (RFR)" at bounding box center [409, 108] width 295 height 33
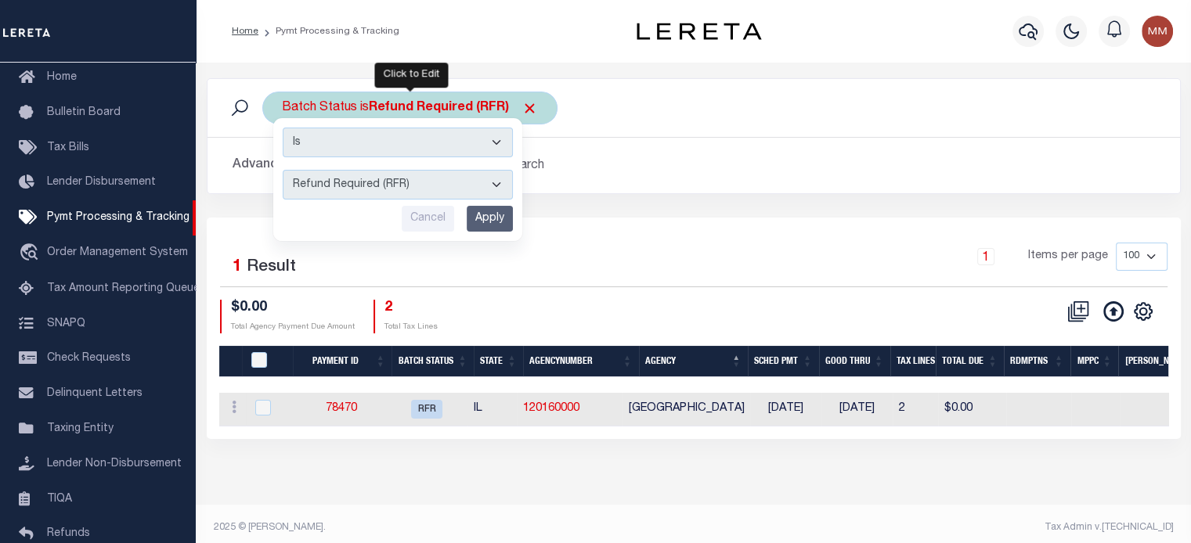
click at [326, 182] on select "Awaiting Funds (AWF) Cleared and Complete (CAC) New Check Needed (NCN) Payment …" at bounding box center [398, 185] width 230 height 30
select select "RFL"
click at [283, 170] on select "Awaiting Funds (AWF) Cleared and Complete (CAC) New Check Needed (NCN) Payment …" at bounding box center [398, 185] width 230 height 30
click at [492, 207] on input "Apply" at bounding box center [490, 219] width 46 height 26
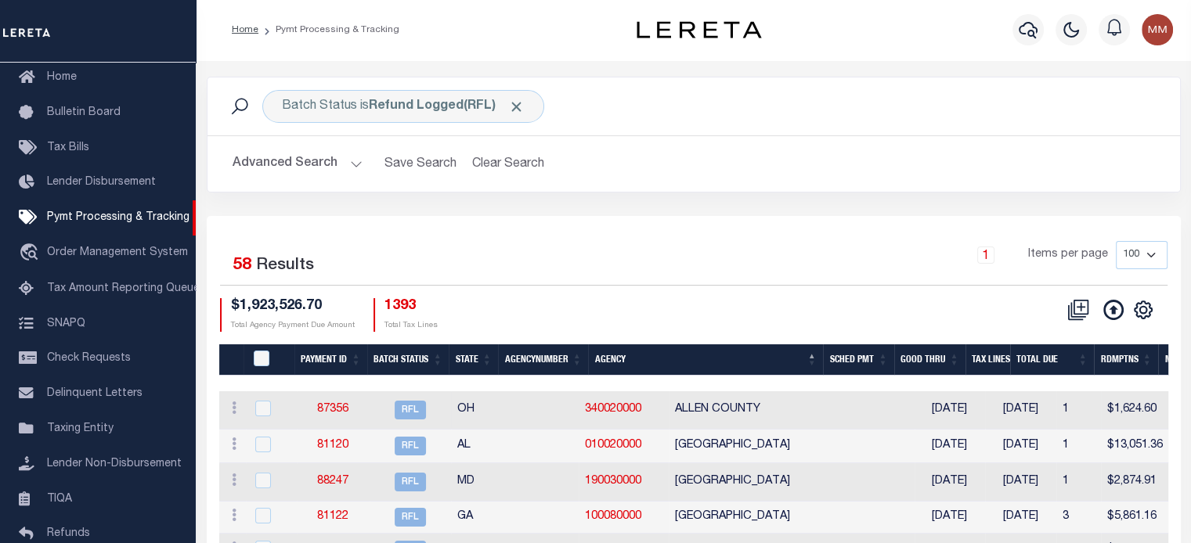
scroll to position [0, 0]
